Goal: Task Accomplishment & Management: Complete application form

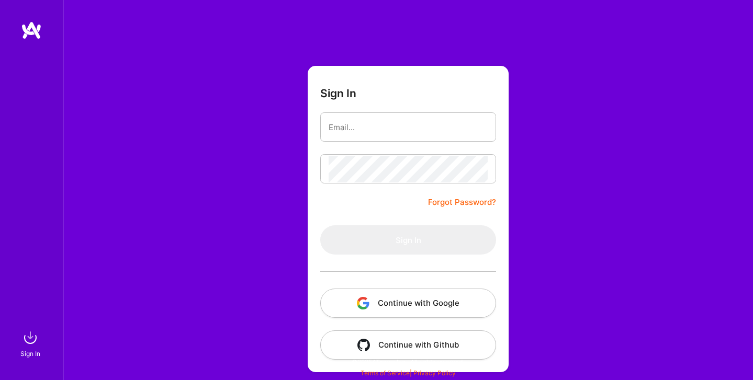
scroll to position [13, 0]
click at [445, 304] on button "Continue with Google" at bounding box center [408, 303] width 176 height 29
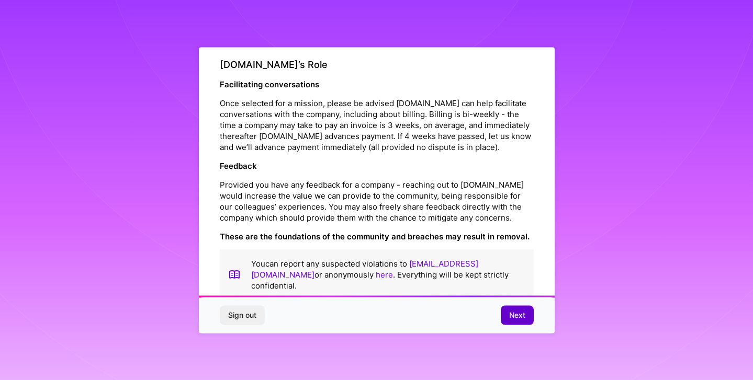
scroll to position [1152, 0]
click at [506, 319] on button "Next" at bounding box center [517, 315] width 33 height 19
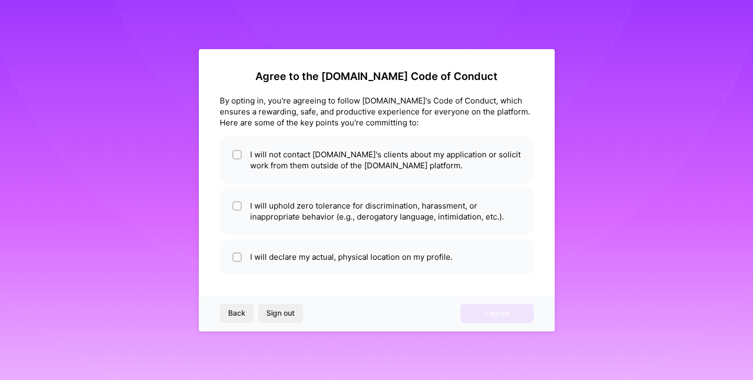
scroll to position [0, 0]
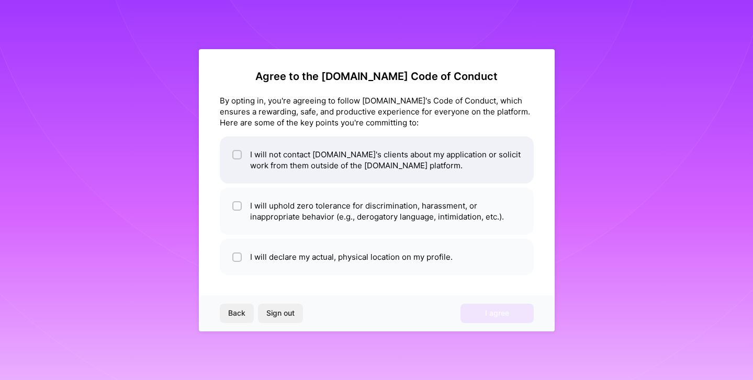
click at [405, 161] on li "I will not contact [DOMAIN_NAME]'s clients about my application or solicit work…" at bounding box center [377, 160] width 314 height 47
checkbox input "true"
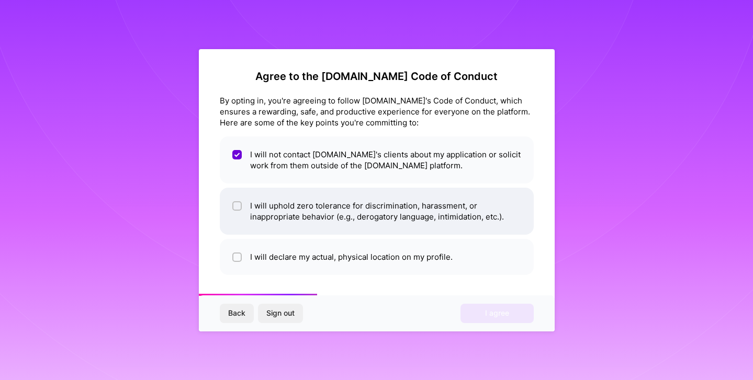
click at [405, 203] on li "I will uphold zero tolerance for discrimination, harassment, or inappropriate b…" at bounding box center [377, 211] width 314 height 47
checkbox input "true"
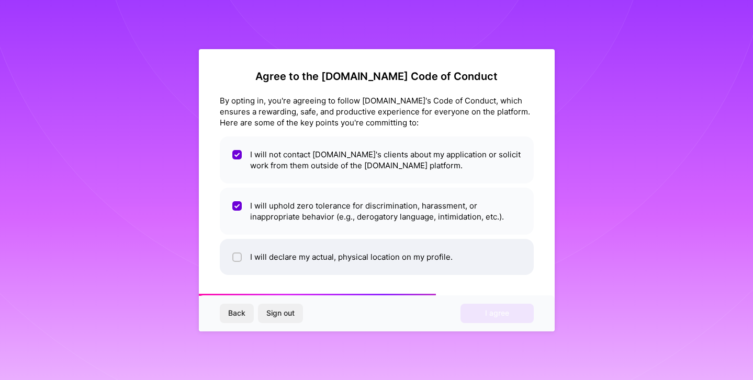
click at [402, 267] on li "I will declare my actual, physical location on my profile." at bounding box center [377, 257] width 314 height 36
checkbox input "true"
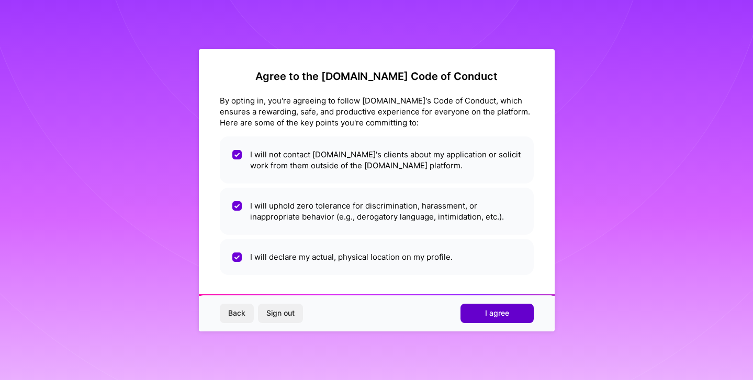
click at [482, 317] on button "I agree" at bounding box center [496, 313] width 73 height 19
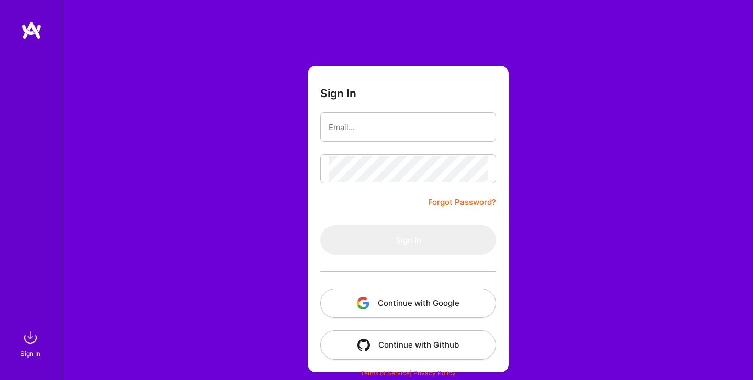
scroll to position [13, 0]
click at [194, 257] on div "Sign In Forgot Password? Sign In Continue with Google Continue with Github" at bounding box center [408, 183] width 690 height 393
